Goal: Find contact information: Find contact information

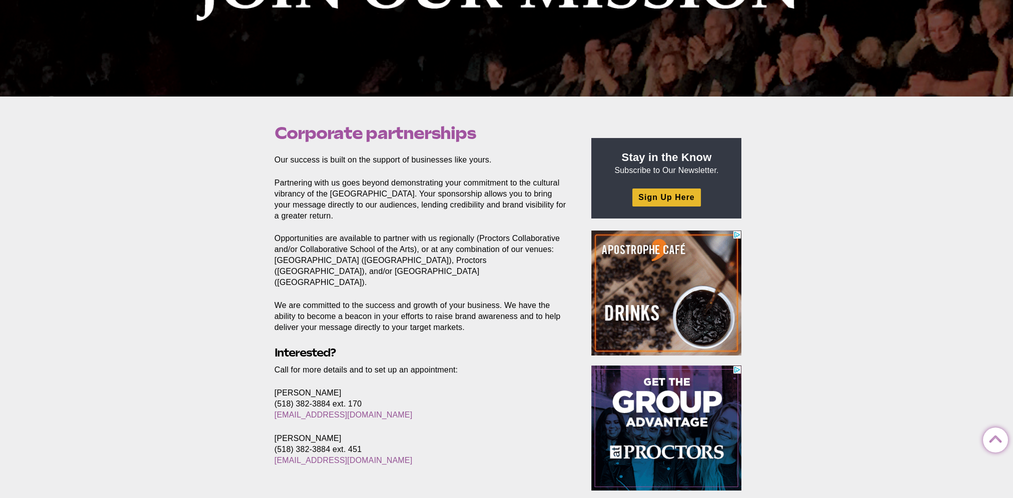
scroll to position [250, 0]
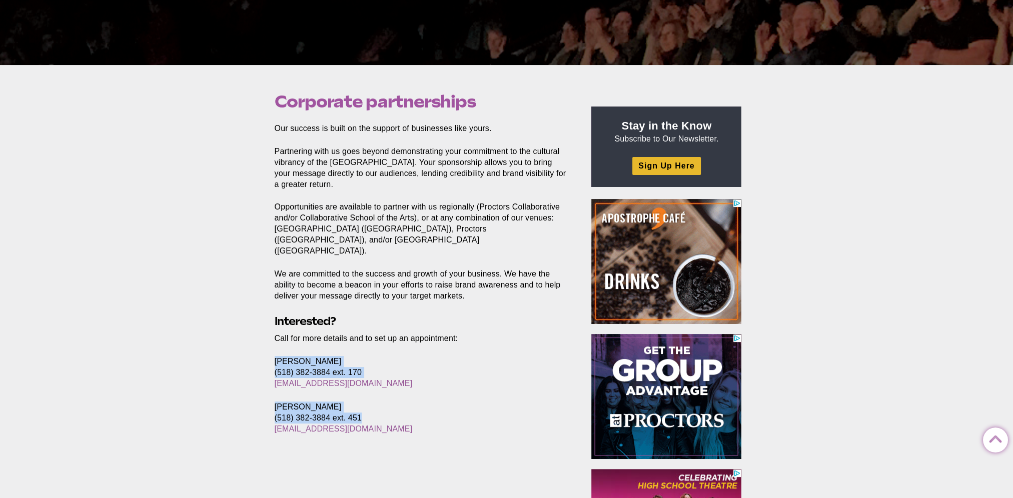
drag, startPoint x: 360, startPoint y: 420, endPoint x: 257, endPoint y: 350, distance: 124.6
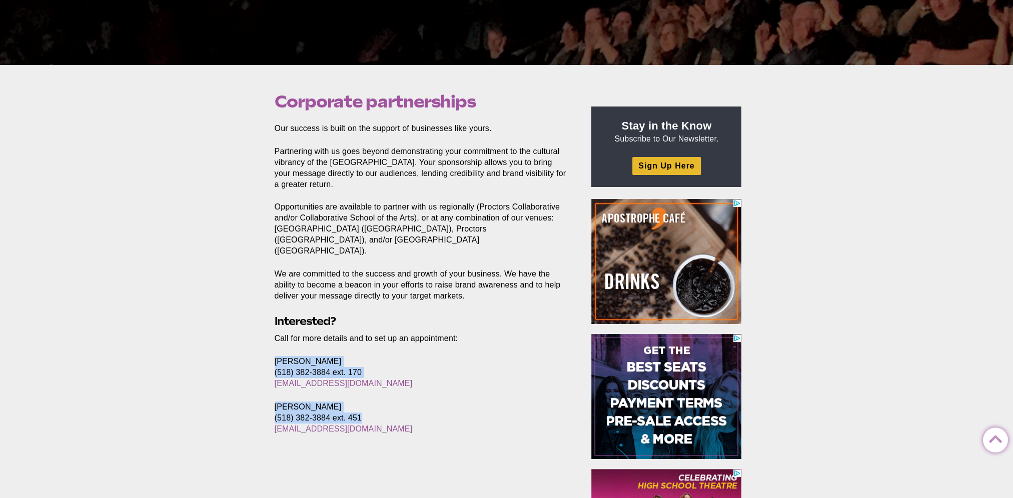
click at [257, 350] on div "Corporate partnerships Posted [DATE] by [PERSON_NAME] Our success is built on t…" at bounding box center [506, 402] width 1013 height 675
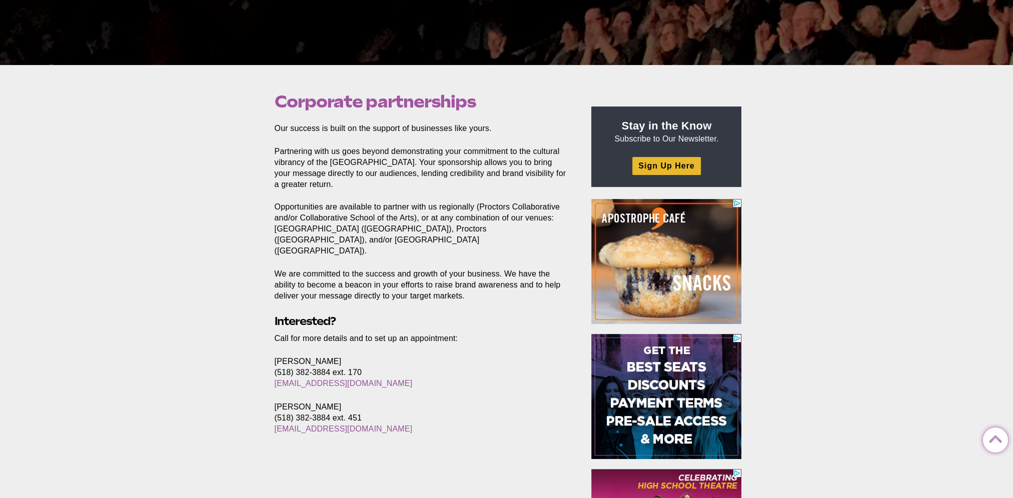
drag, startPoint x: 257, startPoint y: 350, endPoint x: 388, endPoint y: 437, distance: 157.4
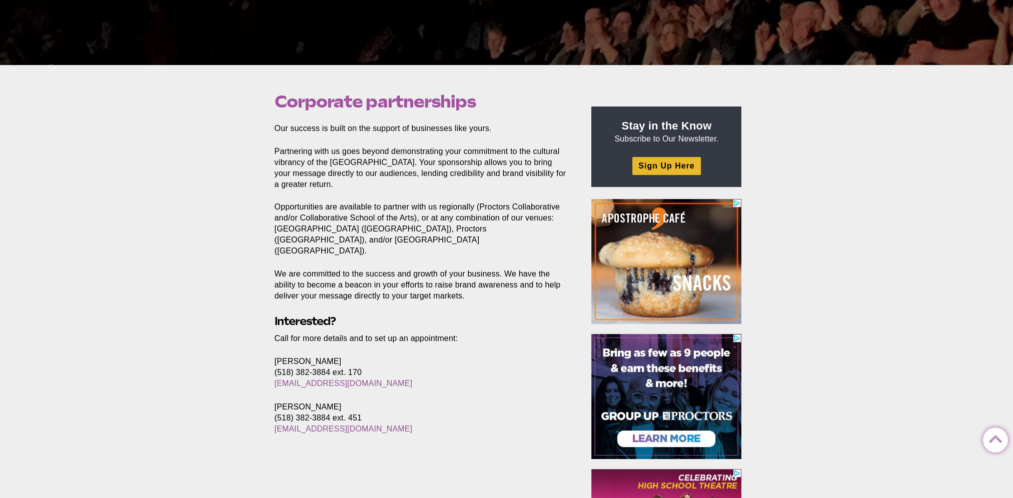
click at [388, 447] on footer at bounding box center [424, 459] width 314 height 24
drag, startPoint x: 349, startPoint y: 424, endPoint x: 269, endPoint y: 347, distance: 111.8
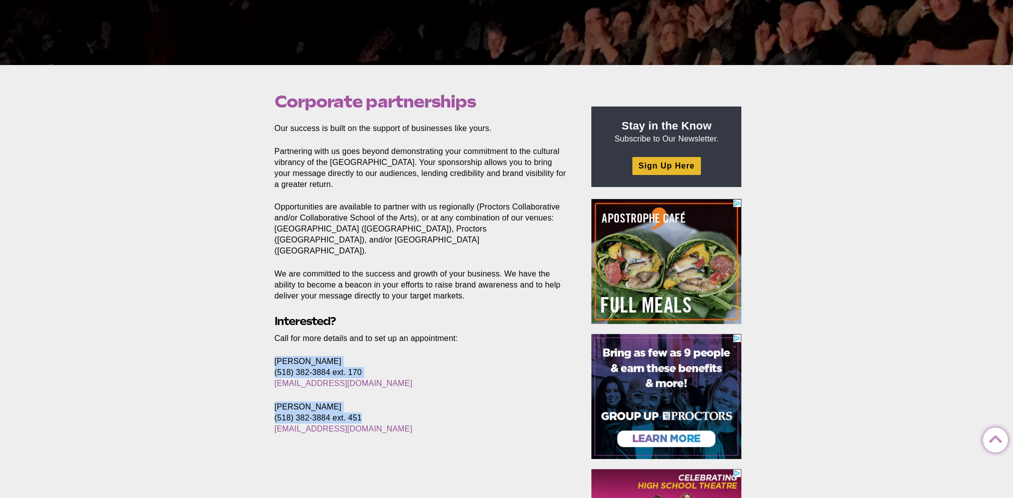
click at [269, 347] on section "Our success is built on the support of businesses like yours. Partnering with u…" at bounding box center [424, 285] width 314 height 324
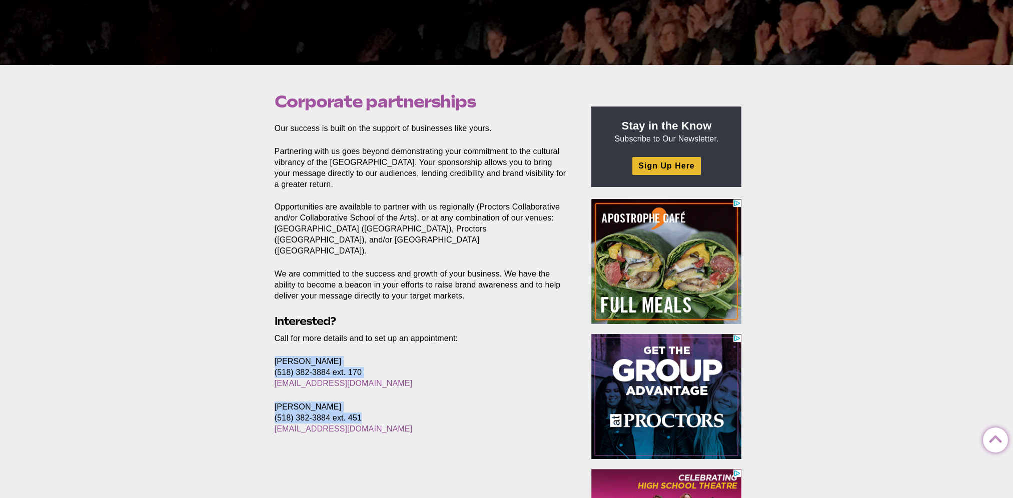
click at [266, 345] on div "Corporate partnerships Posted [DATE] by [PERSON_NAME] Our success is built on t…" at bounding box center [506, 402] width 1013 height 675
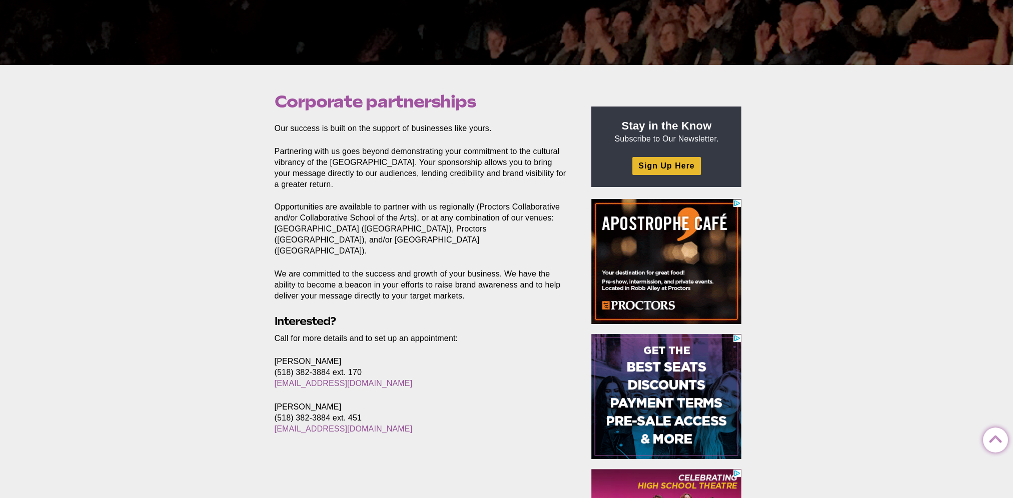
drag, startPoint x: 266, startPoint y: 345, endPoint x: 369, endPoint y: 407, distance: 120.3
click at [369, 407] on section "Our success is built on the support of businesses like yours. Partnering with u…" at bounding box center [424, 285] width 314 height 324
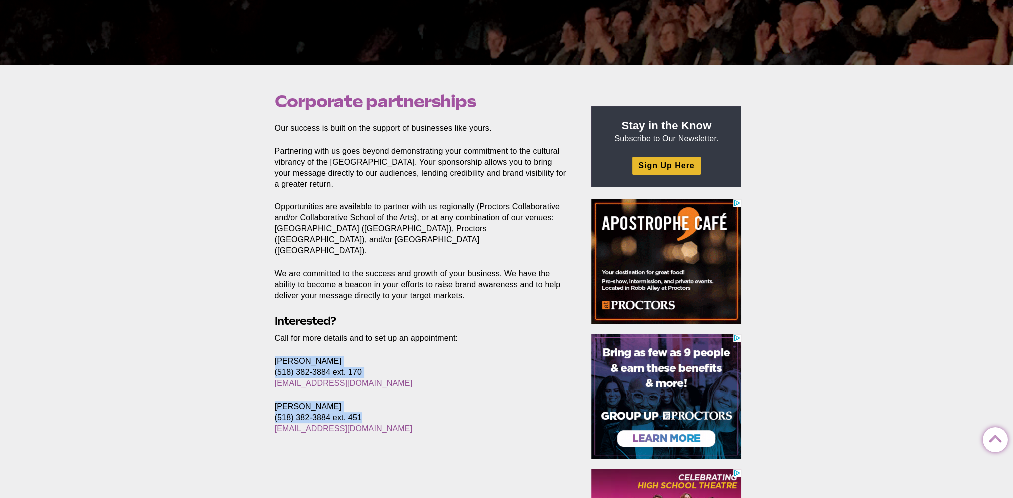
drag, startPoint x: 380, startPoint y: 423, endPoint x: 252, endPoint y: 348, distance: 148.5
click at [252, 348] on div "Corporate partnerships Posted [DATE] by [PERSON_NAME] Our success is built on t…" at bounding box center [506, 402] width 1013 height 675
copy section "[PERSON_NAME] (518) 382-3884 ext. 170 [EMAIL_ADDRESS][DOMAIN_NAME] [PERSON_NAME…"
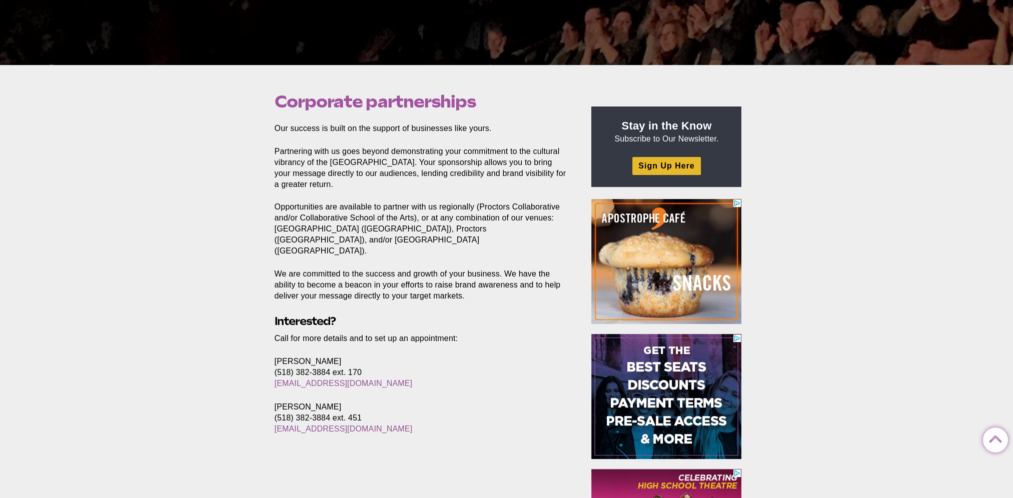
drag, startPoint x: 288, startPoint y: 416, endPoint x: 284, endPoint y: 434, distance: 18.5
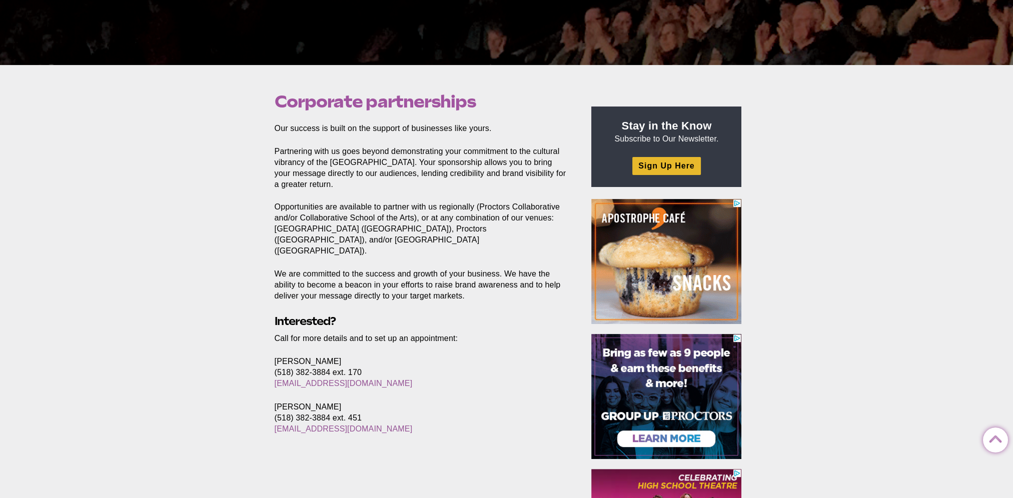
click at [284, 434] on section "Our success is built on the support of businesses like yours. Partnering with u…" at bounding box center [424, 285] width 314 height 324
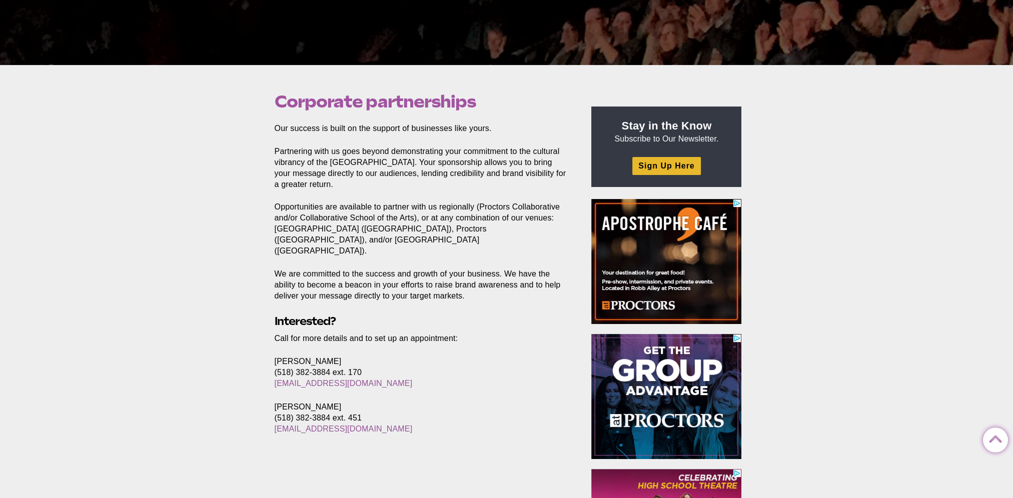
click at [248, 310] on div "Corporate partnerships Posted [DATE] by [PERSON_NAME] Our success is built on t…" at bounding box center [506, 402] width 1013 height 675
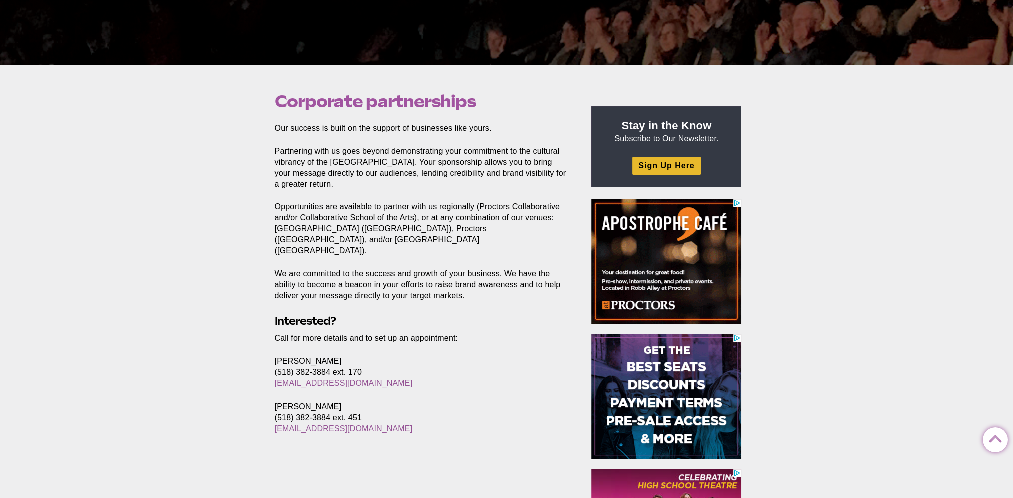
drag, startPoint x: 332, startPoint y: 345, endPoint x: 272, endPoint y: 345, distance: 60.6
click at [272, 345] on section "Our success is built on the support of businesses like yours. Partnering with u…" at bounding box center [424, 285] width 314 height 324
copy p "[PERSON_NAME]"
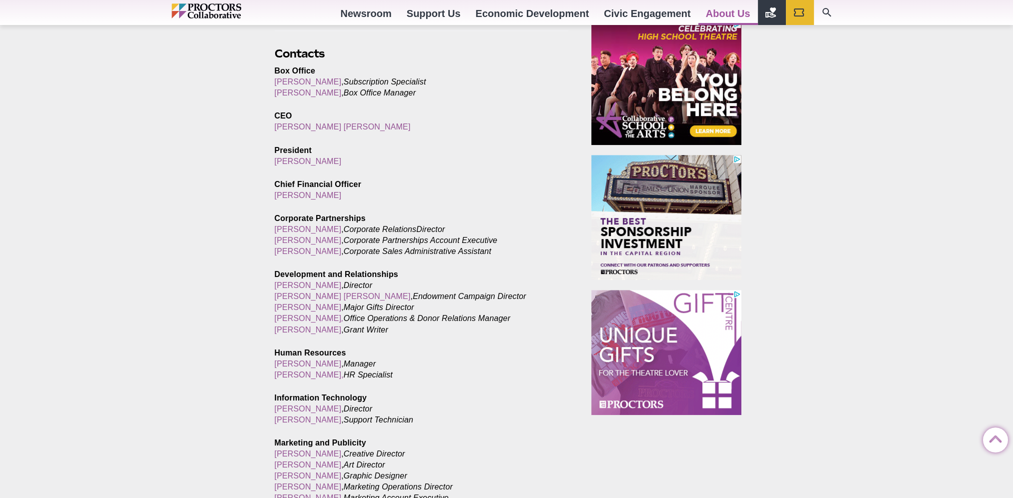
scroll to position [550, 0]
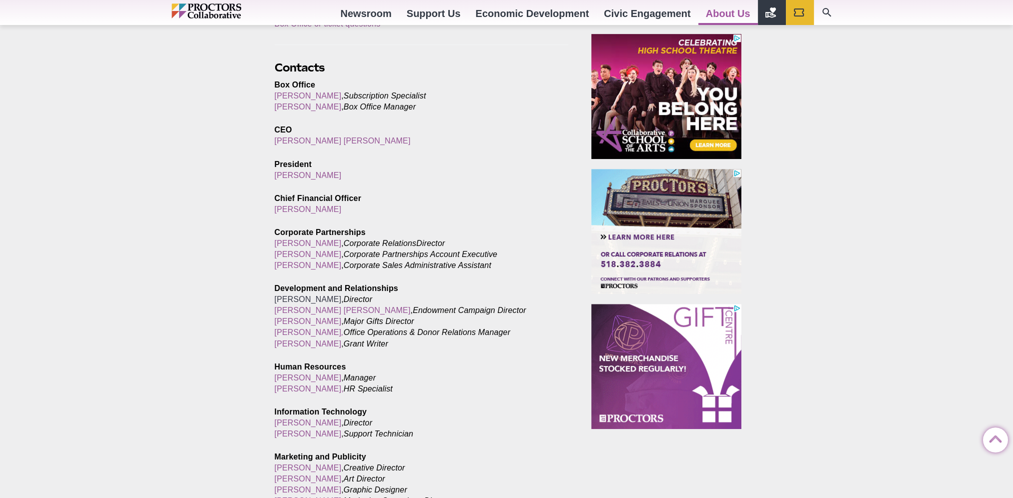
click at [295, 302] on link "[PERSON_NAME]" at bounding box center [308, 299] width 67 height 9
click at [301, 242] on link "[PERSON_NAME]" at bounding box center [308, 243] width 67 height 9
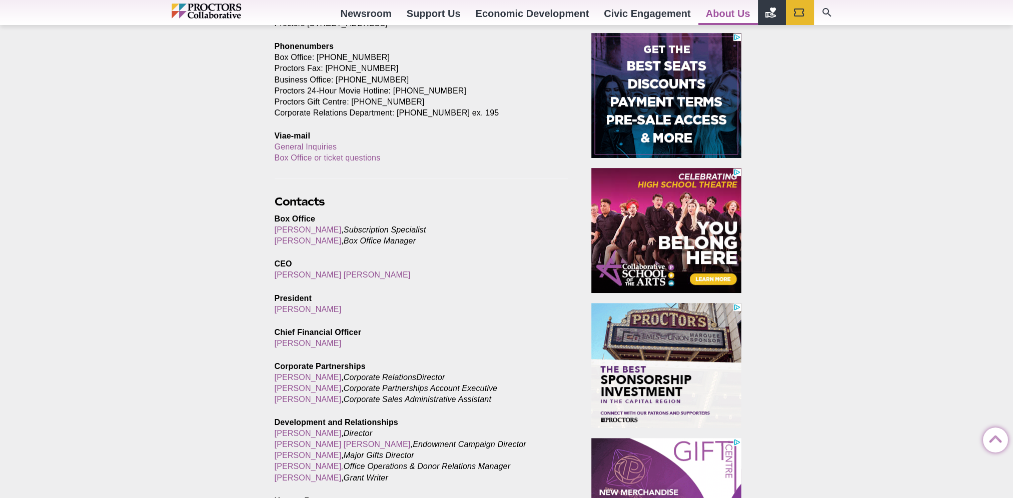
scroll to position [350, 0]
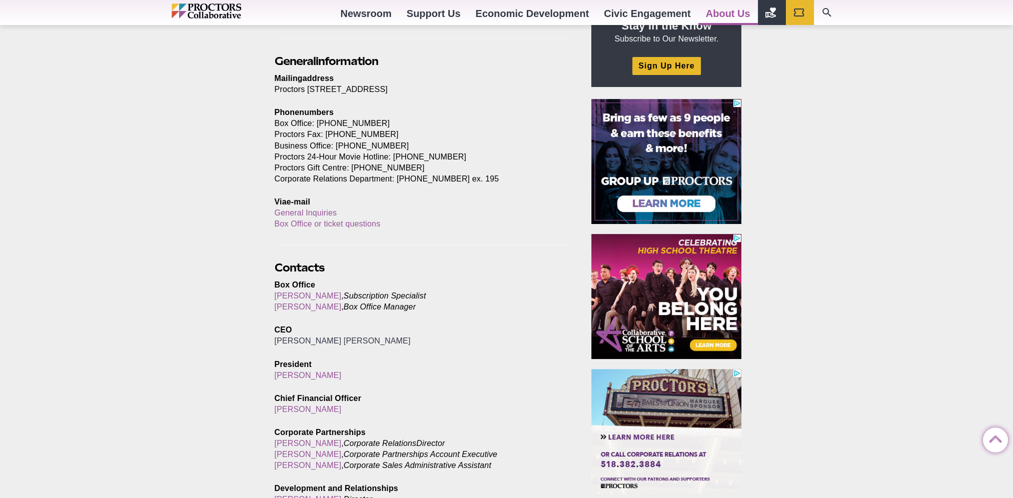
click at [292, 340] on link "[PERSON_NAME] [PERSON_NAME]" at bounding box center [343, 341] width 136 height 9
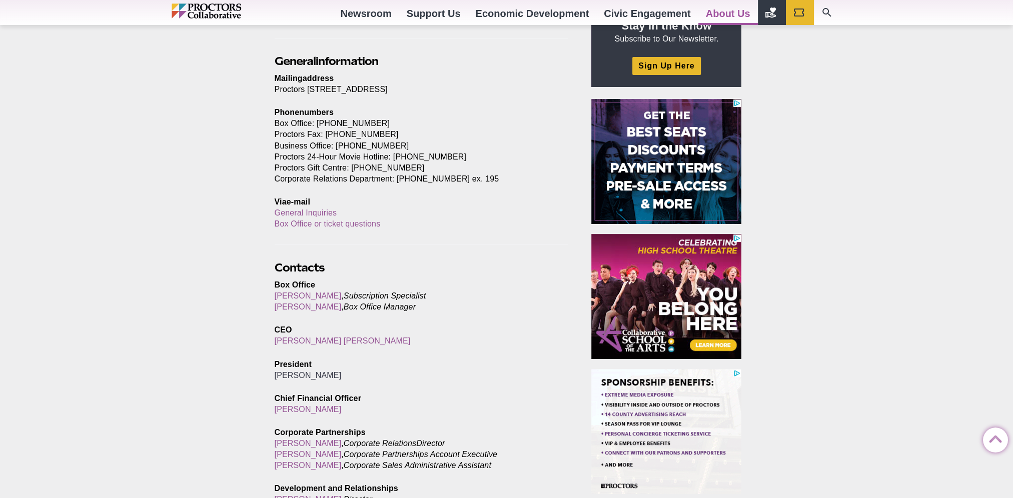
click at [306, 375] on link "[PERSON_NAME]" at bounding box center [308, 375] width 67 height 9
